Goal: Information Seeking & Learning: Learn about a topic

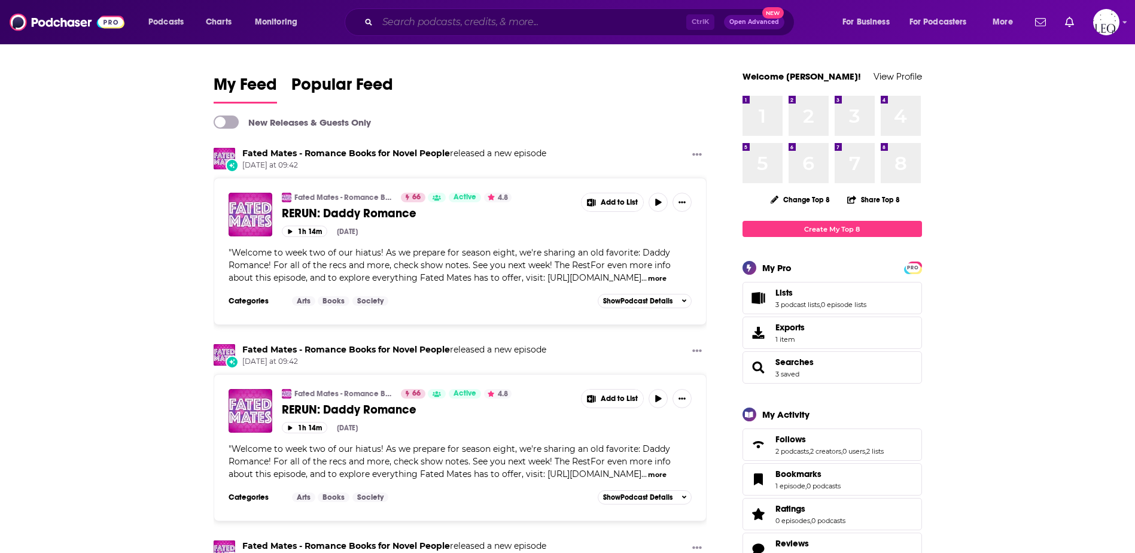
click at [527, 13] on input "Search podcasts, credits, & more..." at bounding box center [532, 22] width 309 height 19
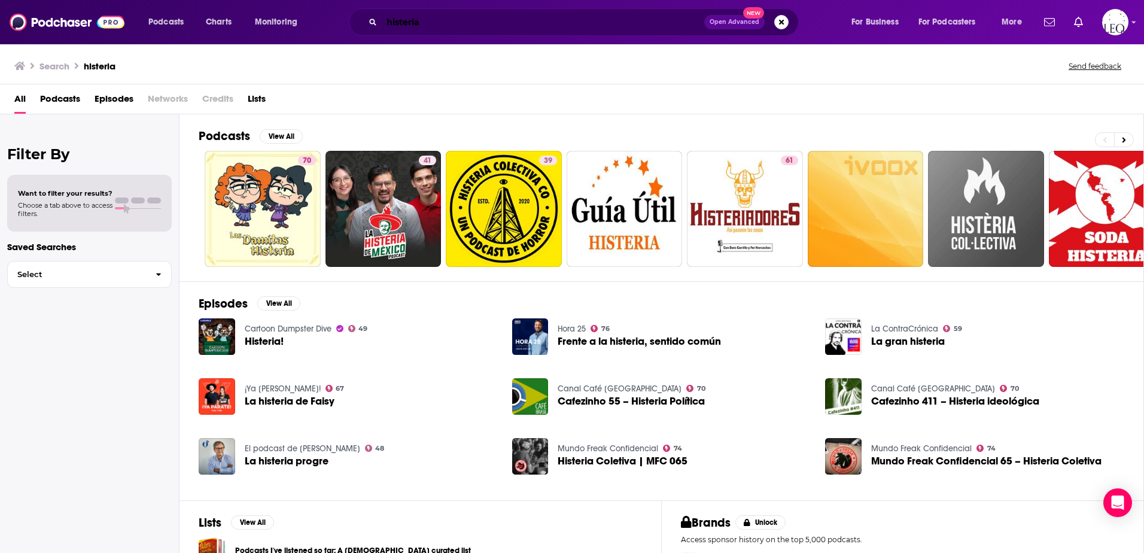
click at [385, 19] on input "histeria" at bounding box center [543, 22] width 323 height 19
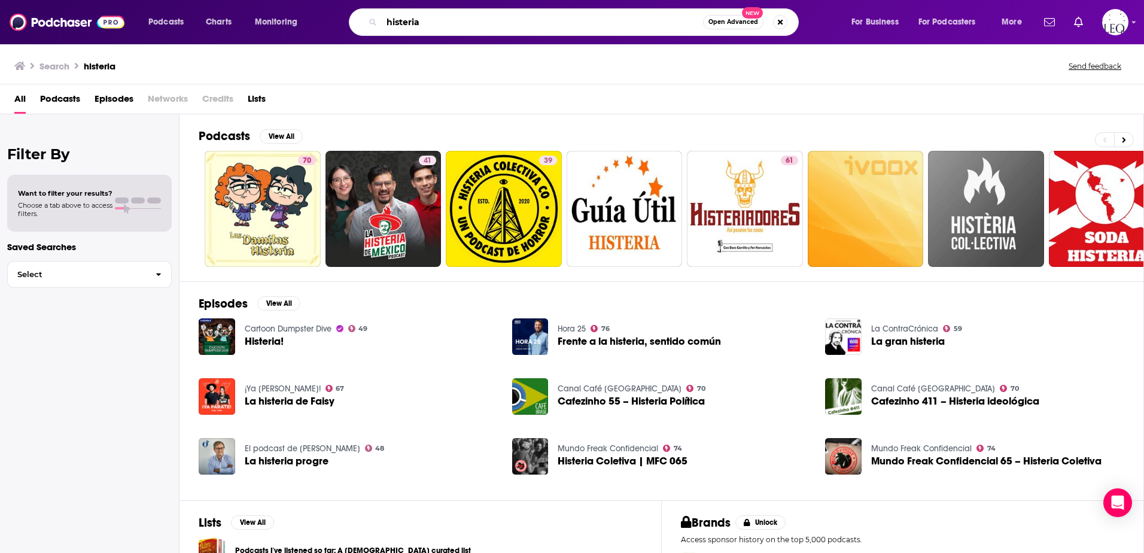
click at [411, 23] on input "histeria" at bounding box center [542, 22] width 321 height 19
type input "[MEDICAL_DATA]"
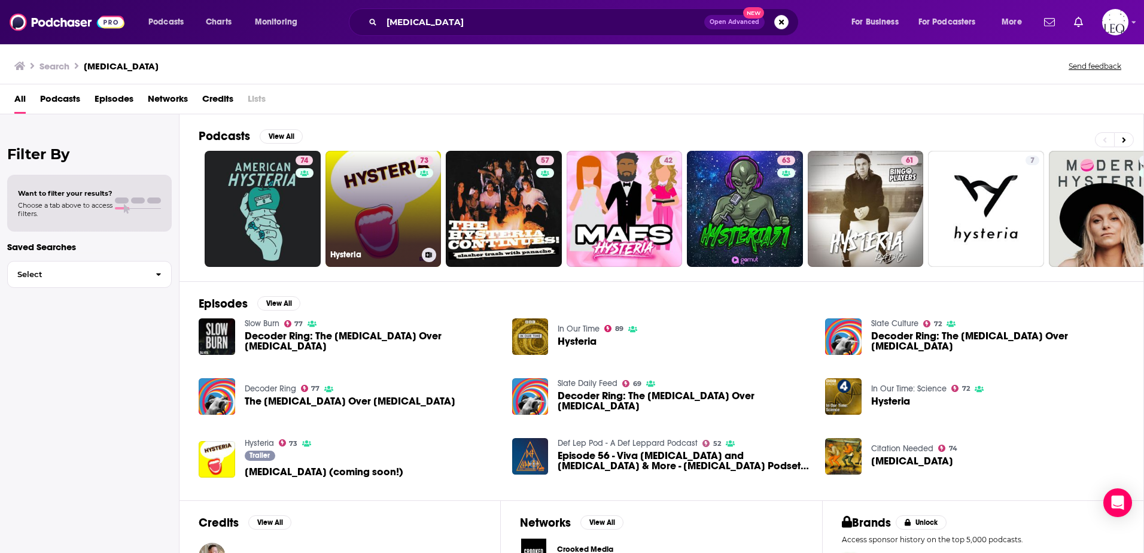
click at [384, 204] on link "73 [MEDICAL_DATA]" at bounding box center [384, 209] width 116 height 116
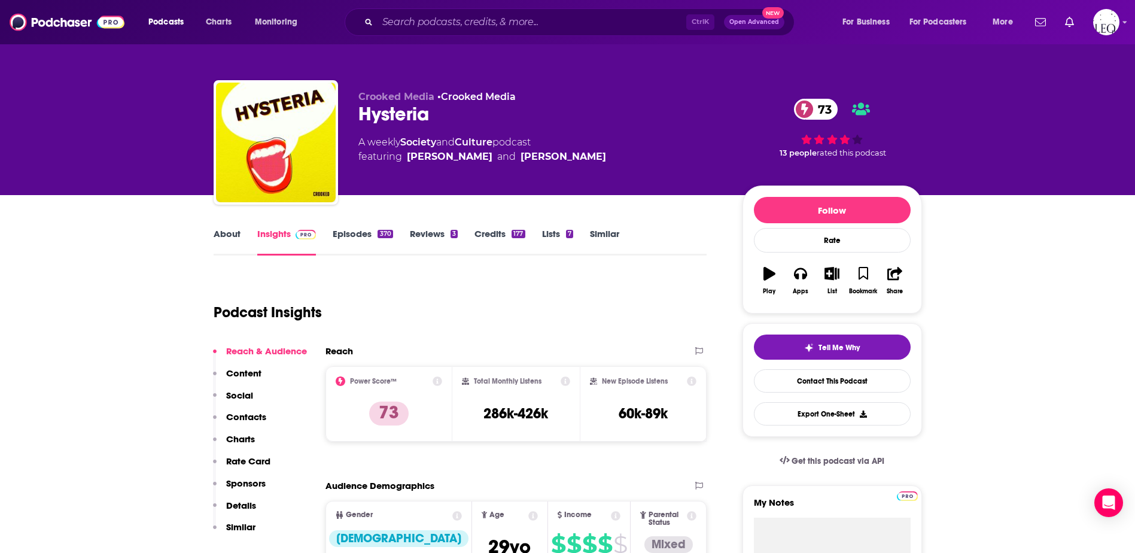
click at [363, 232] on link "Episodes 370" at bounding box center [363, 242] width 60 height 28
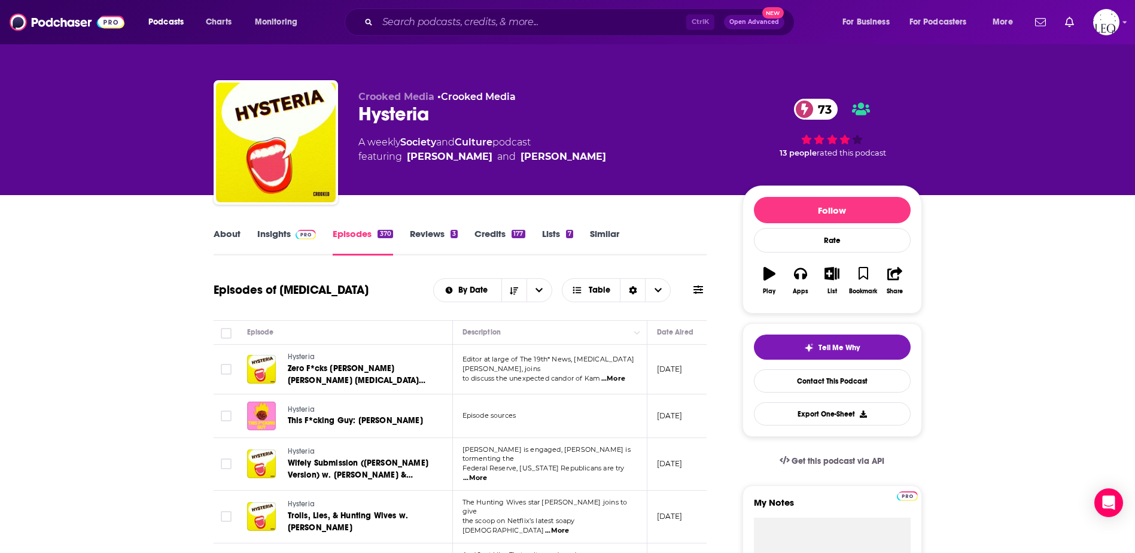
scroll to position [100, 0]
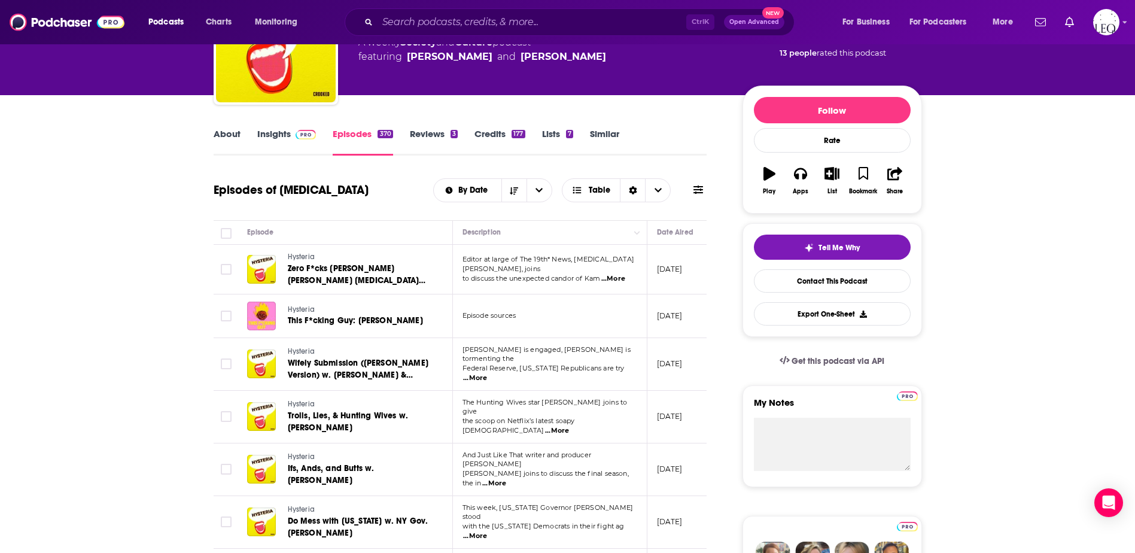
click at [569, 426] on span "...More" at bounding box center [557, 431] width 24 height 10
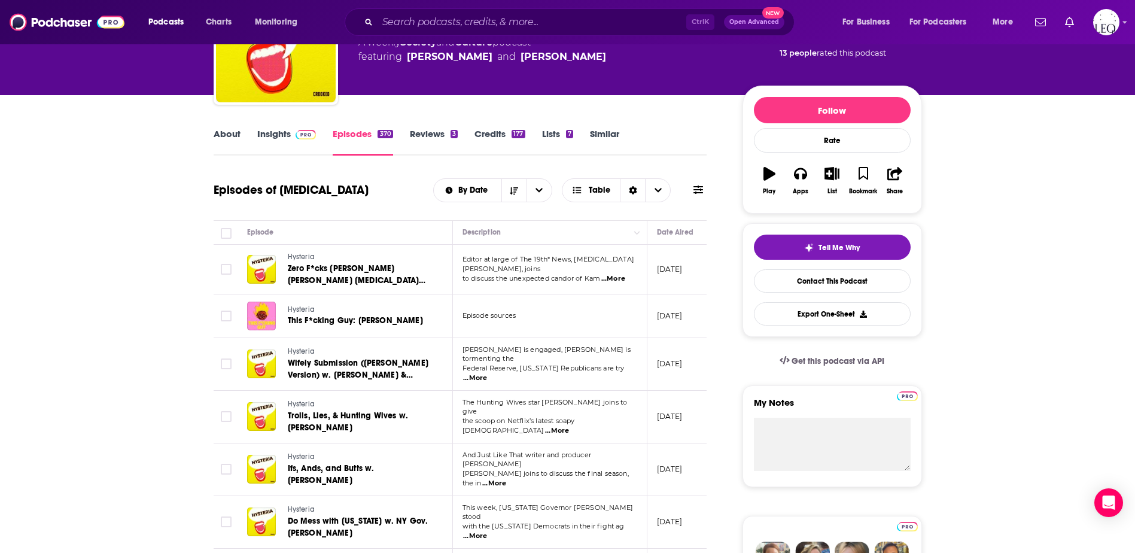
click at [506, 479] on span "...More" at bounding box center [494, 484] width 24 height 10
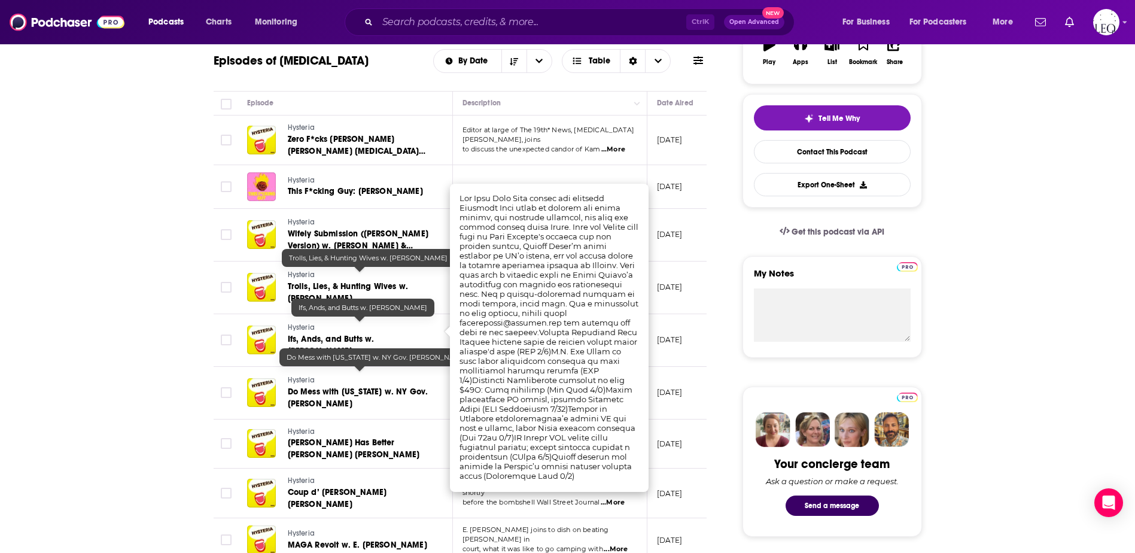
scroll to position [299, 0]
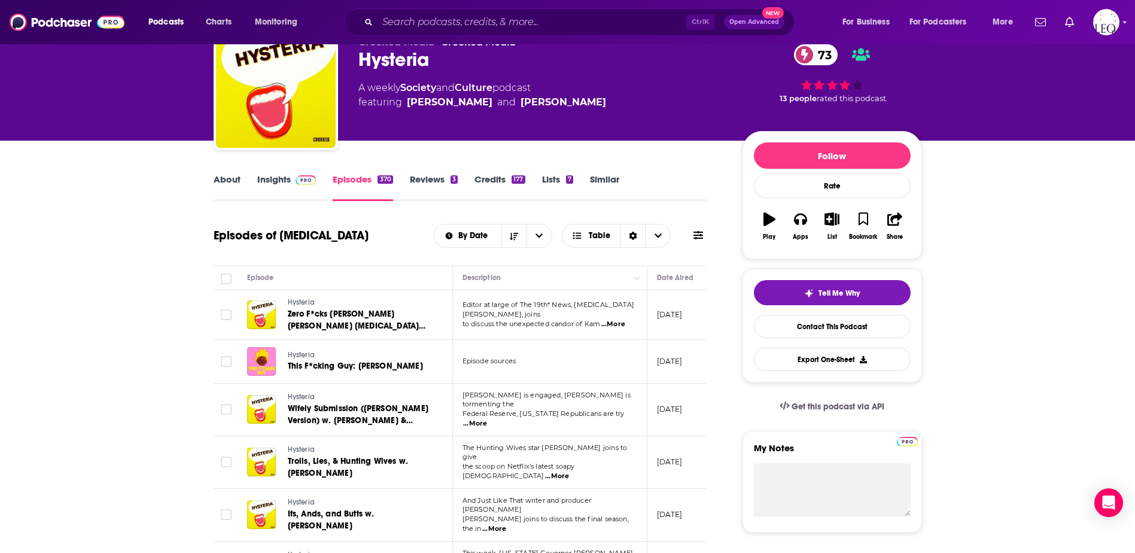
scroll to position [0, 0]
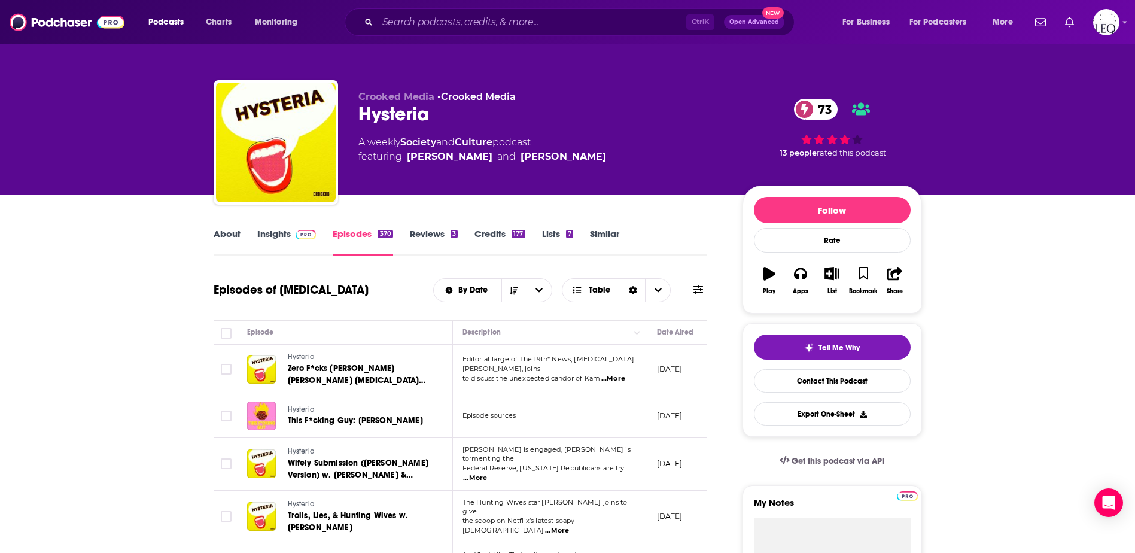
click at [280, 232] on link "Insights" at bounding box center [286, 242] width 59 height 28
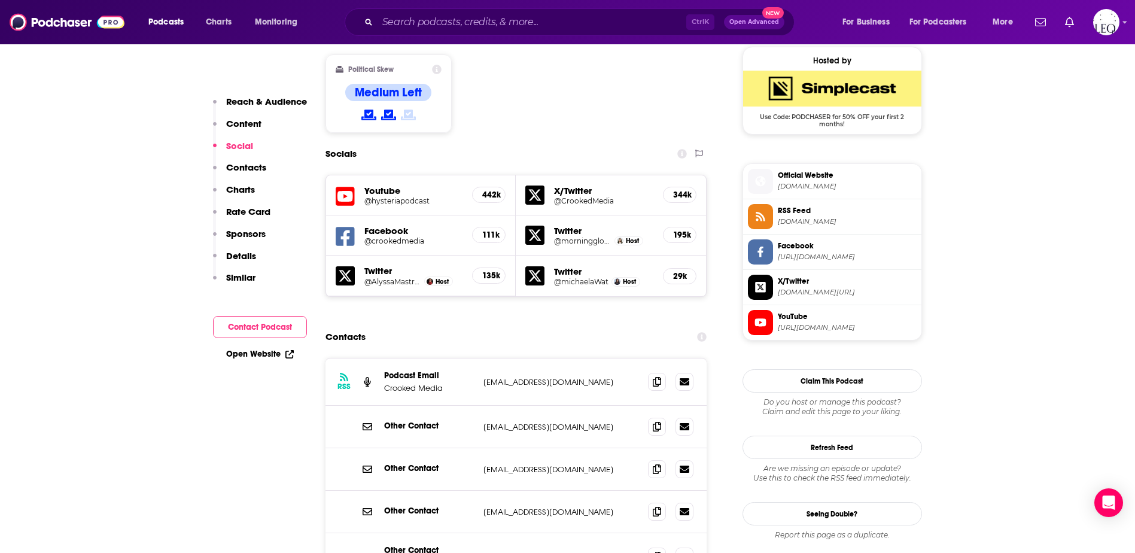
scroll to position [998, 0]
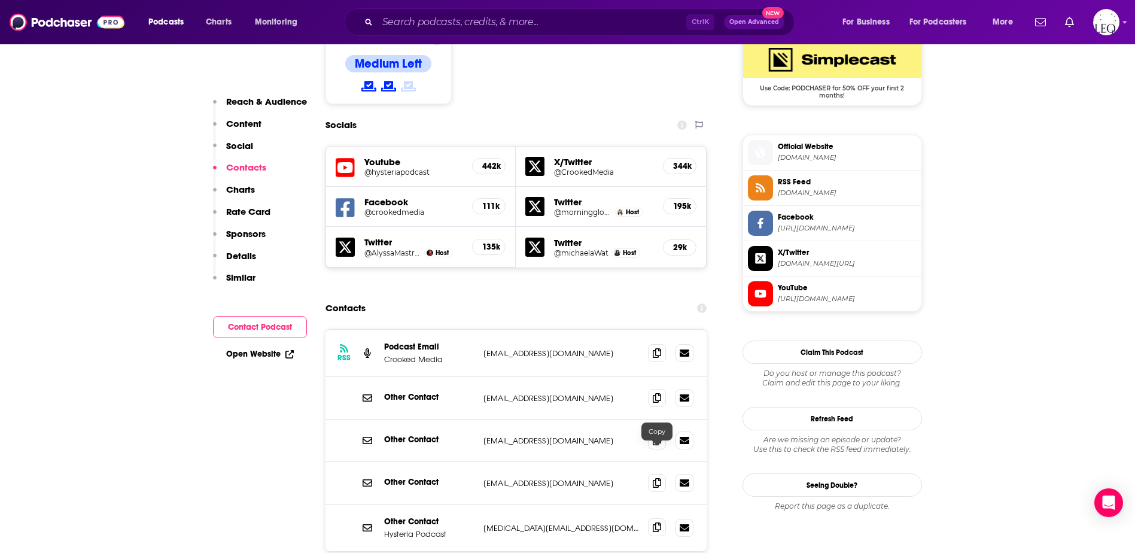
click at [657, 523] on icon at bounding box center [657, 528] width 8 height 10
